Goal: Task Accomplishment & Management: Use online tool/utility

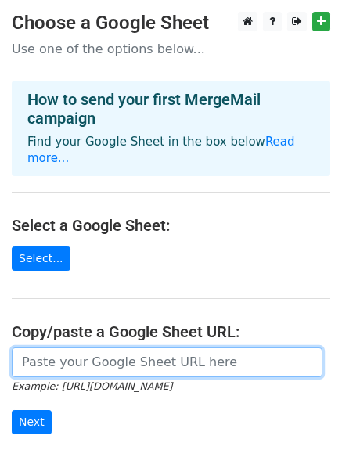
click at [92, 354] on input "url" at bounding box center [167, 363] width 311 height 30
paste input "[URL][DOMAIN_NAME]"
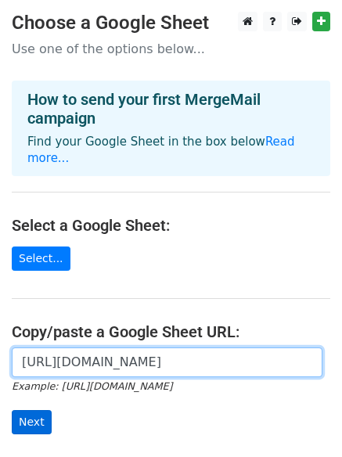
type input "[URL][DOMAIN_NAME]"
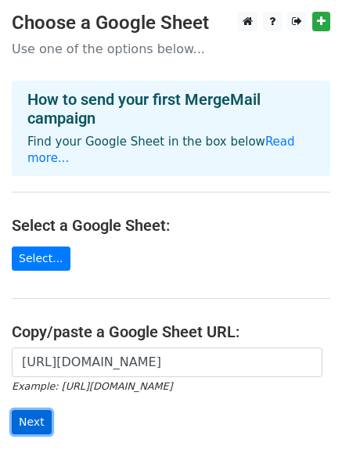
click at [23, 414] on input "Next" at bounding box center [32, 422] width 40 height 24
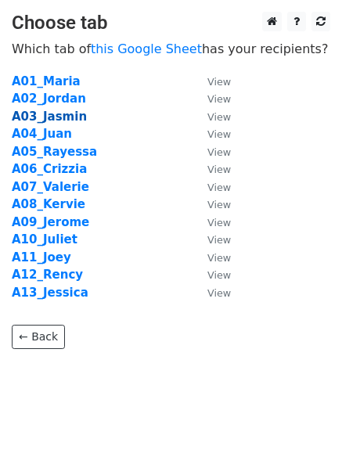
click at [67, 117] on strong "A03_Jasmin" at bounding box center [49, 117] width 75 height 14
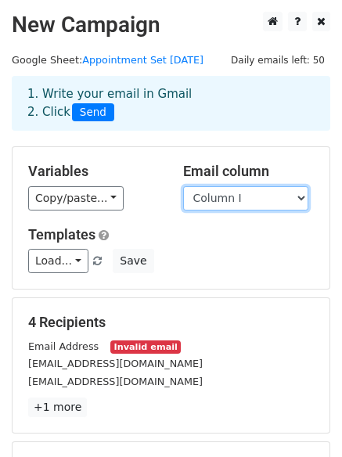
click at [259, 202] on select "Column A Column B Column C Column D Column E Column F Column G Column H Column …" at bounding box center [245, 198] width 125 height 24
click at [293, 196] on select "Column A Column B Column C Column D Column E Column F Column G Column H Column …" at bounding box center [245, 198] width 125 height 24
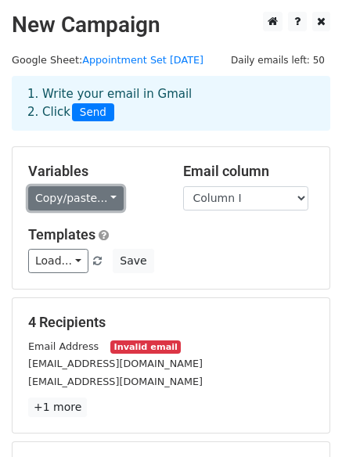
click at [103, 200] on link "Copy/paste..." at bounding box center [76, 198] width 96 height 24
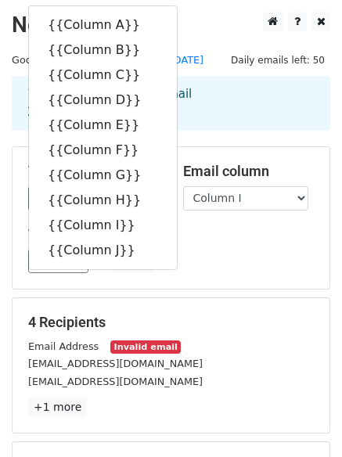
click at [275, 117] on div "1. Write your email in Gmail 2. Click Send" at bounding box center [171, 103] width 311 height 36
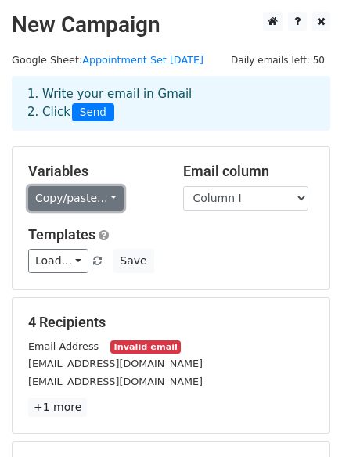
click at [95, 208] on link "Copy/paste..." at bounding box center [76, 198] width 96 height 24
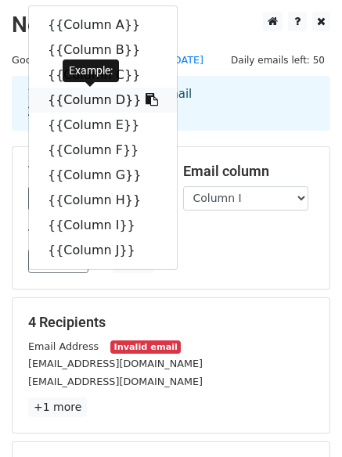
click at [94, 99] on link "{{Column D}}" at bounding box center [103, 100] width 148 height 25
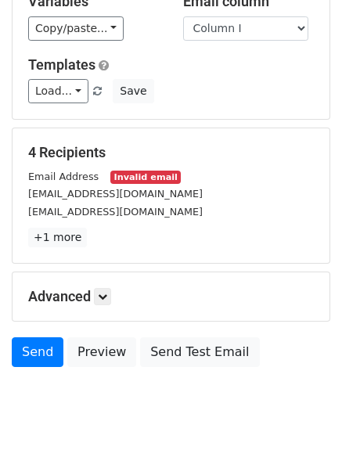
scroll to position [176, 0]
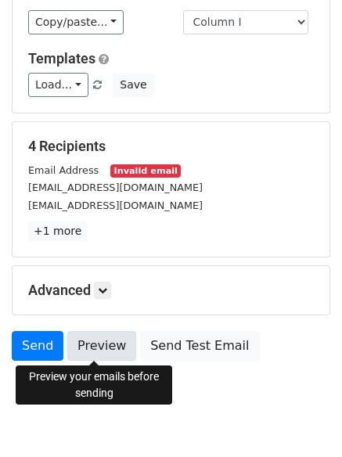
click at [90, 342] on link "Preview" at bounding box center [101, 346] width 69 height 30
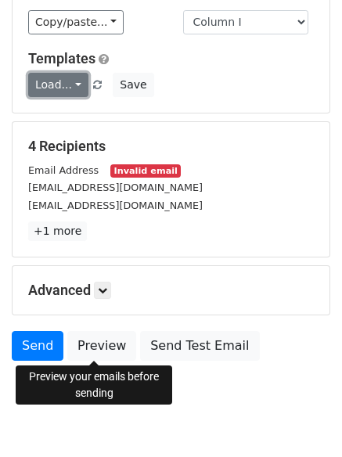
click at [73, 81] on link "Load..." at bounding box center [58, 85] width 60 height 24
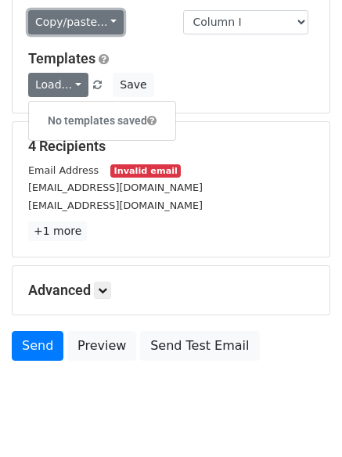
click at [85, 26] on link "Copy/paste..." at bounding box center [76, 22] width 96 height 24
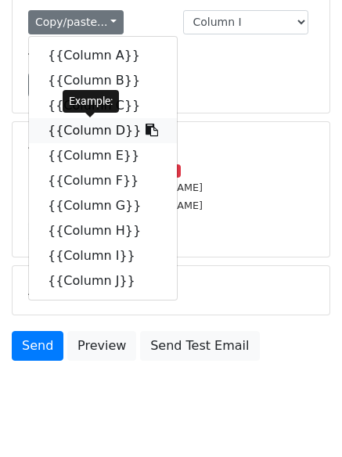
click at [94, 138] on link "{{Column D}}" at bounding box center [103, 130] width 148 height 25
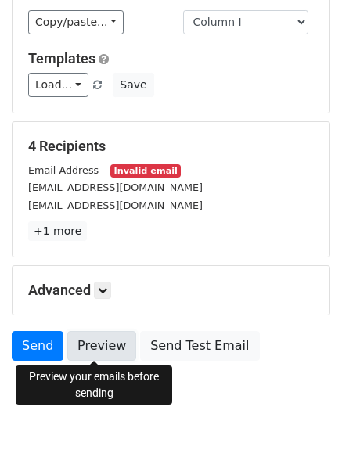
click at [92, 342] on link "Preview" at bounding box center [101, 346] width 69 height 30
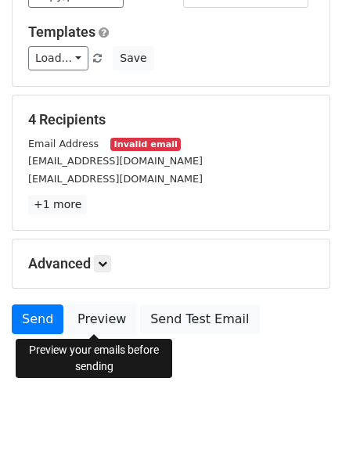
scroll to position [213, 0]
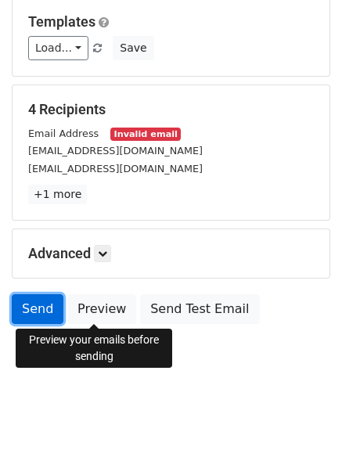
click at [39, 309] on link "Send" at bounding box center [38, 310] width 52 height 30
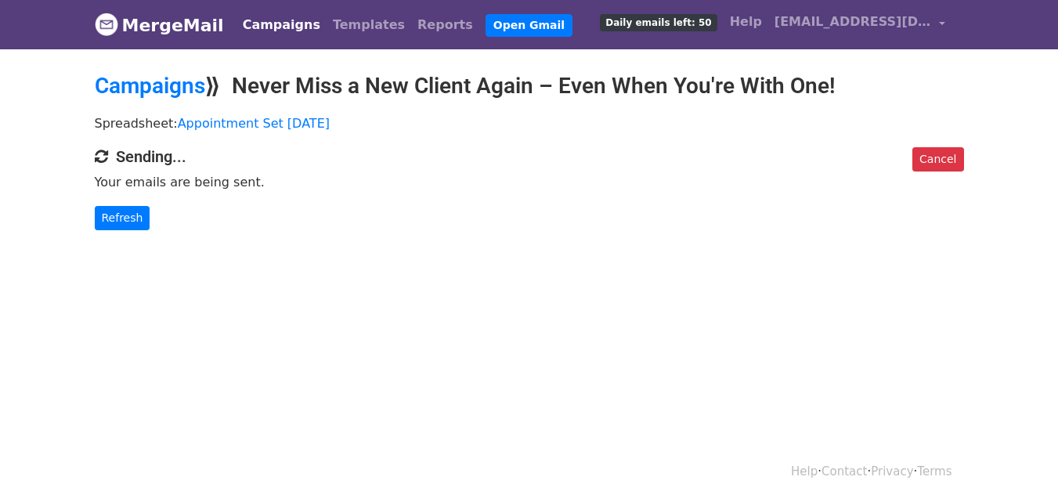
scroll to position [2, 0]
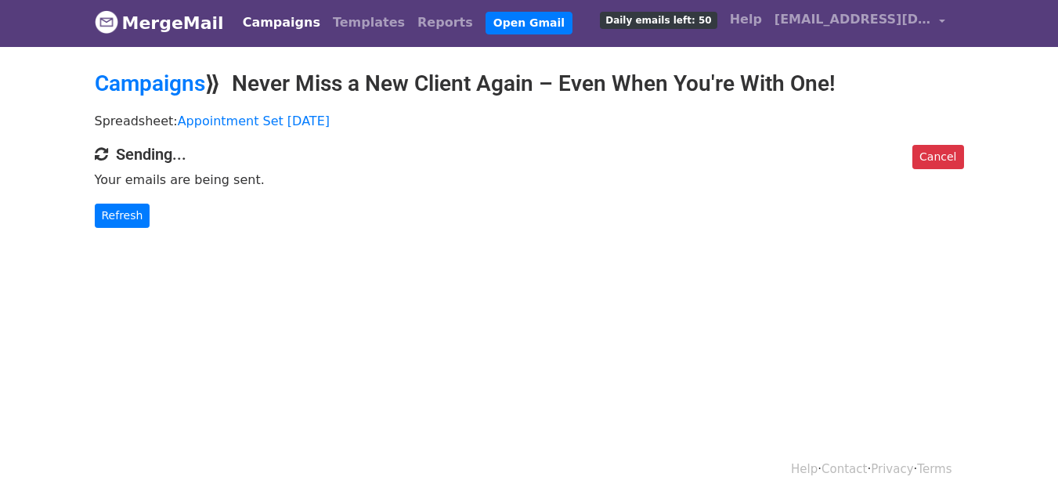
click at [1057, 91] on html "MergeMail Campaigns Templates Reports Open Gmail Daily emails left: 50 Help [EM…" at bounding box center [529, 249] width 1058 height 502
